Goal: Information Seeking & Learning: Find specific page/section

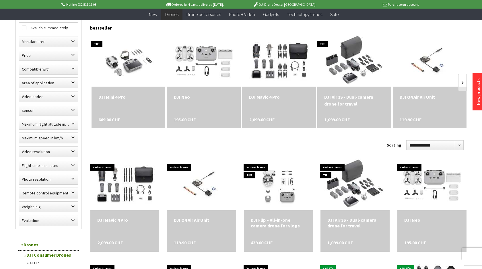
scroll to position [171, 0]
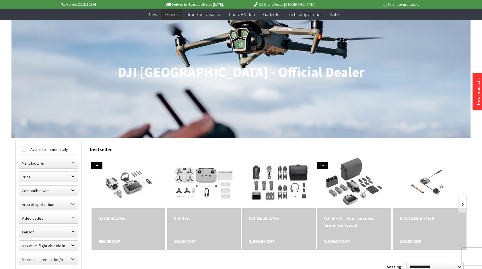
scroll to position [46, 0]
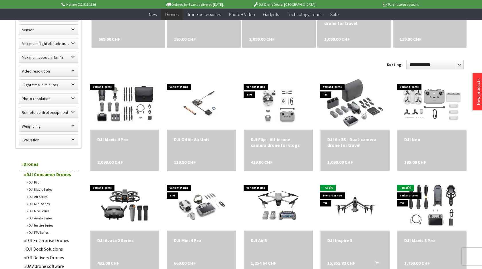
scroll to position [248, 0]
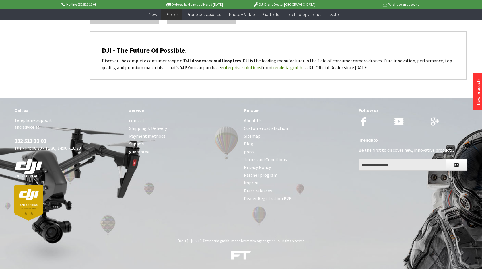
scroll to position [124, 0]
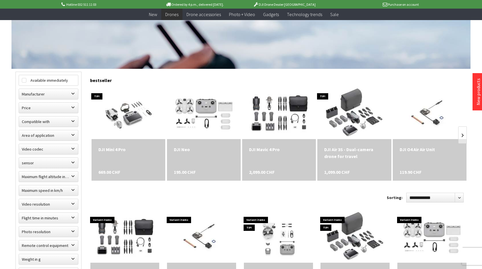
scroll to position [115, 0]
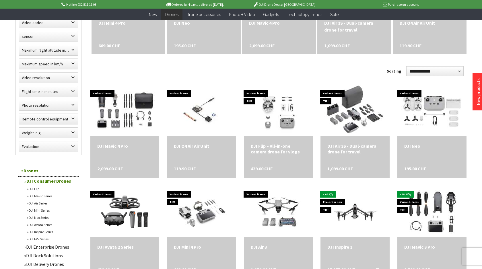
scroll to position [288, 0]
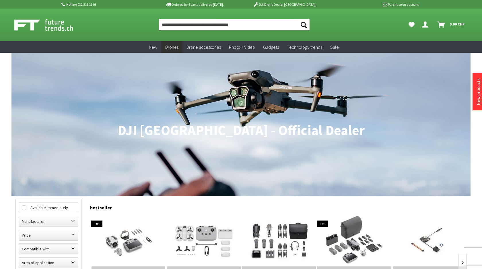
click at [176, 21] on input "Product, brand, category, EAN, article number…" at bounding box center [234, 24] width 151 height 11
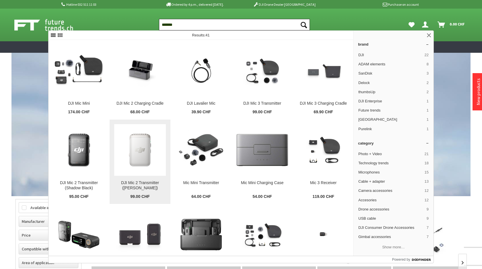
type input "*******"
click at [298, 19] on button "Seek" at bounding box center [304, 24] width 12 height 11
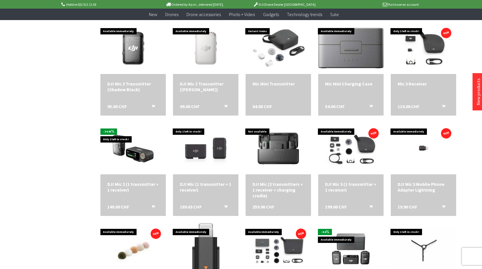
scroll to position [186, 0]
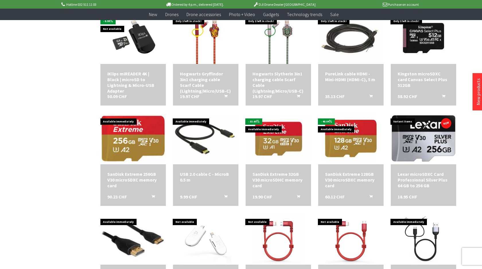
scroll to position [153, 0]
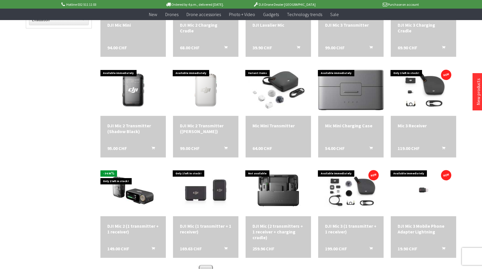
scroll to position [171, 0]
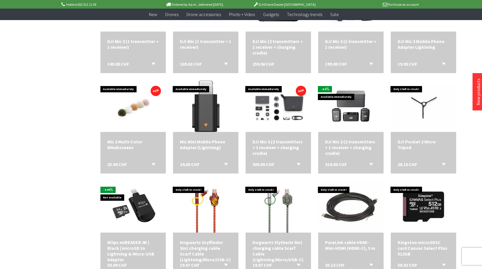
scroll to position [330, 0]
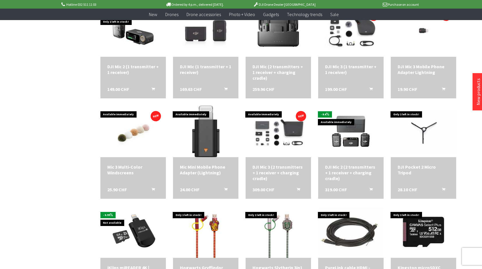
scroll to position [304, 0]
